Goal: Check status: Check status

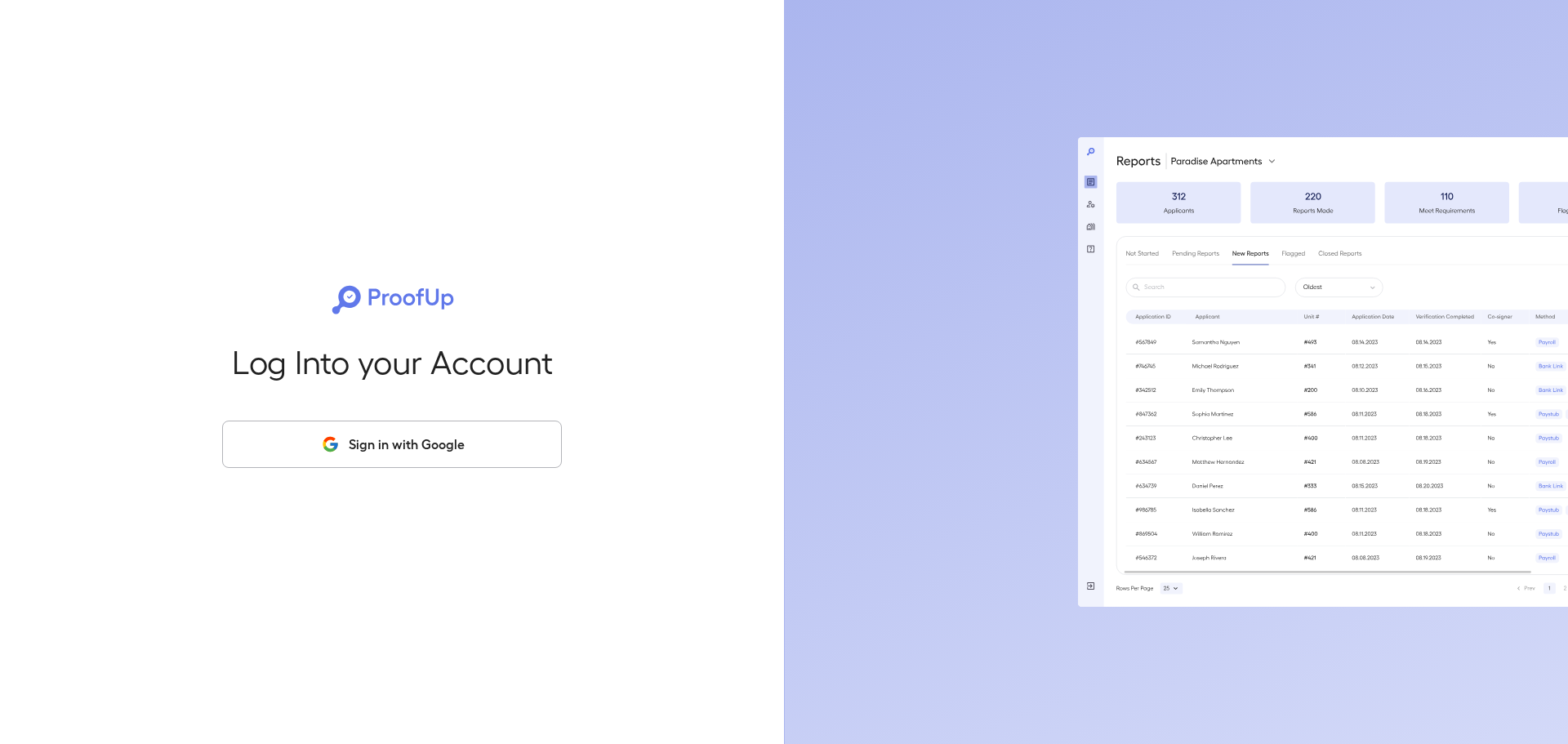
click at [475, 455] on button "Sign in with Google" at bounding box center [392, 444] width 339 height 47
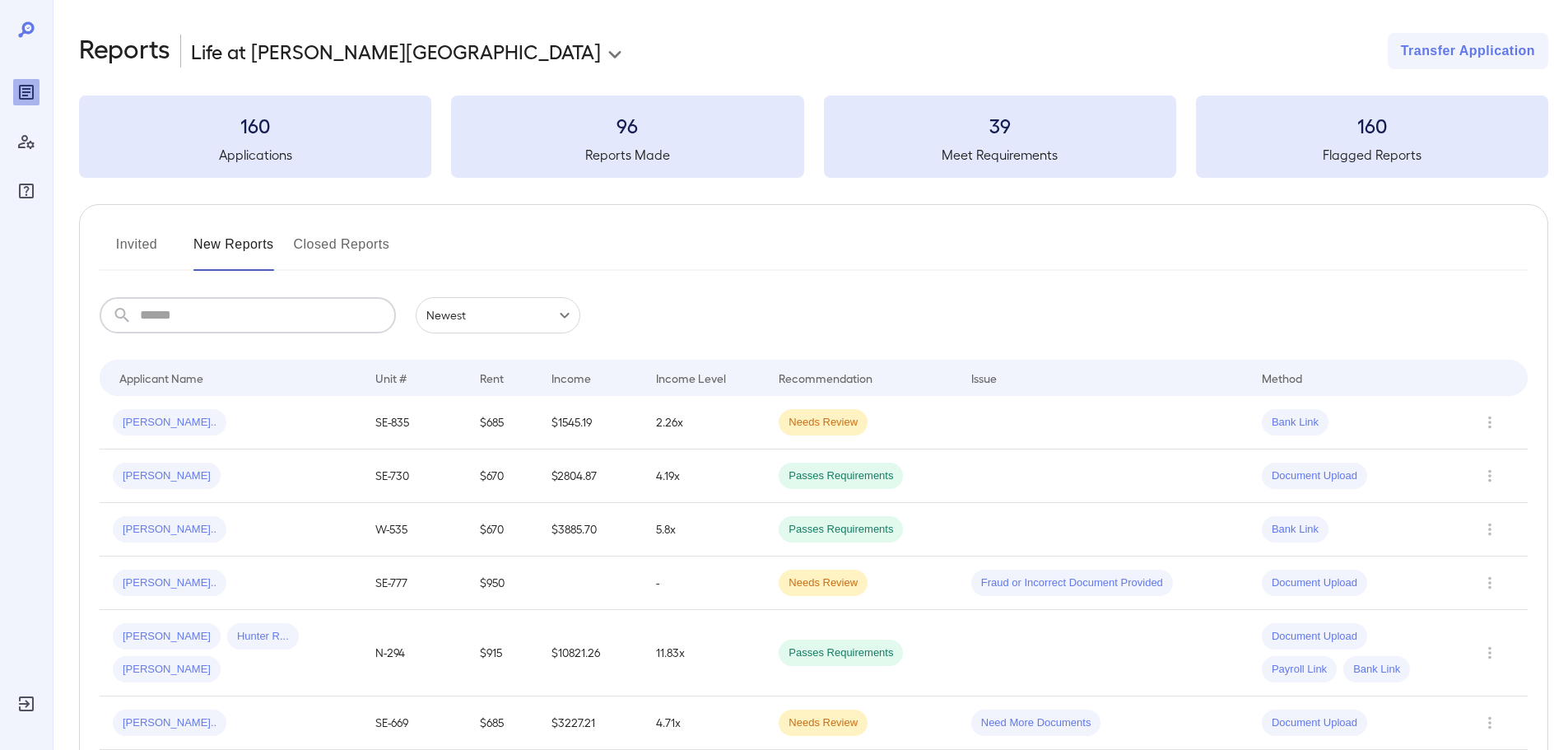
click at [305, 327] on input "text" at bounding box center [268, 315] width 256 height 36
click at [707, 432] on td "2.26x" at bounding box center [704, 423] width 123 height 54
